Goal: Information Seeking & Learning: Learn about a topic

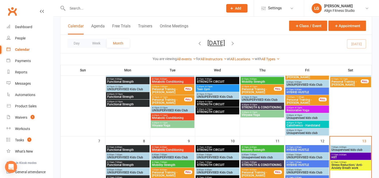
scroll to position [117, 0]
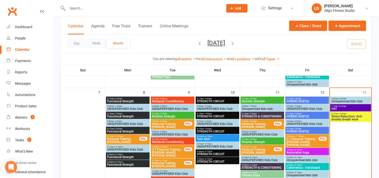
click at [339, 105] on span "- 8:00am" at bounding box center [343, 106] width 8 height 2
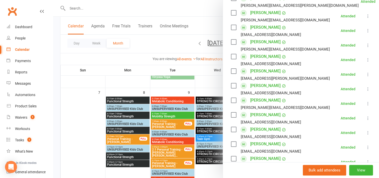
scroll to position [96, 0]
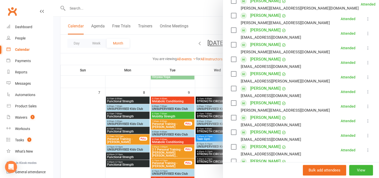
click at [178, 48] on div at bounding box center [216, 89] width 326 height 178
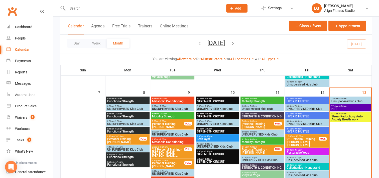
click at [339, 117] on span "Stress Reduction/ Anti-Anxiety Breath work" at bounding box center [351, 118] width 39 height 6
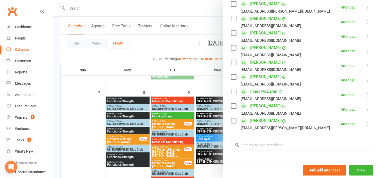
scroll to position [132, 0]
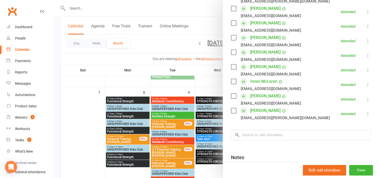
click at [171, 44] on div at bounding box center [216, 89] width 326 height 178
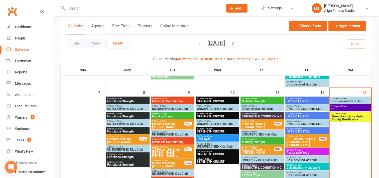
scroll to position [213, 0]
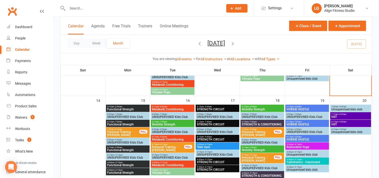
click at [120, 106] on span "- 6:00am" at bounding box center [118, 106] width 8 height 2
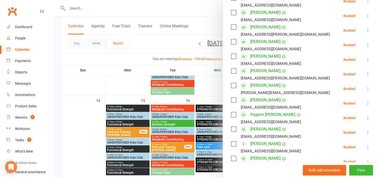
scroll to position [150, 0]
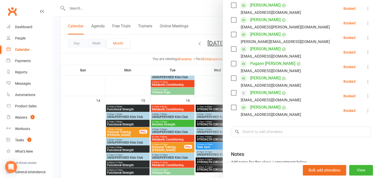
click at [161, 107] on div at bounding box center [216, 89] width 326 height 178
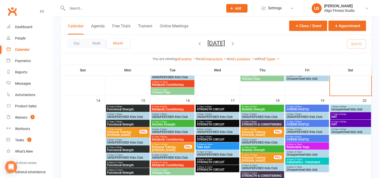
click at [161, 108] on span "Metabolic Conditioning" at bounding box center [173, 109] width 42 height 3
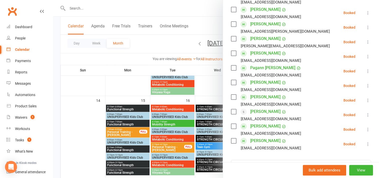
scroll to position [148, 0]
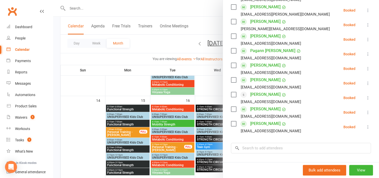
click at [199, 107] on div at bounding box center [216, 89] width 326 height 178
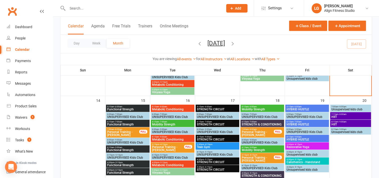
click at [199, 108] on span "STRENGTH CIRCUIT" at bounding box center [218, 109] width 42 height 3
